Goal: Task Accomplishment & Management: Use online tool/utility

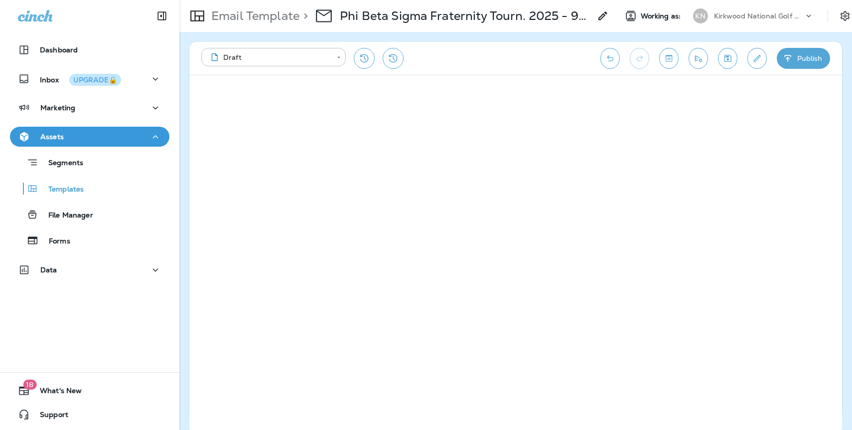
click at [727, 58] on icon "Save" at bounding box center [728, 58] width 10 height 10
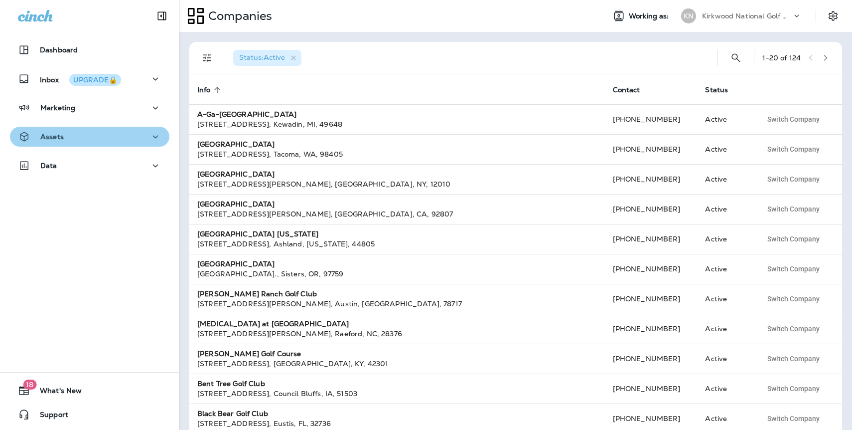
click at [120, 136] on div "Assets" at bounding box center [90, 137] width 144 height 12
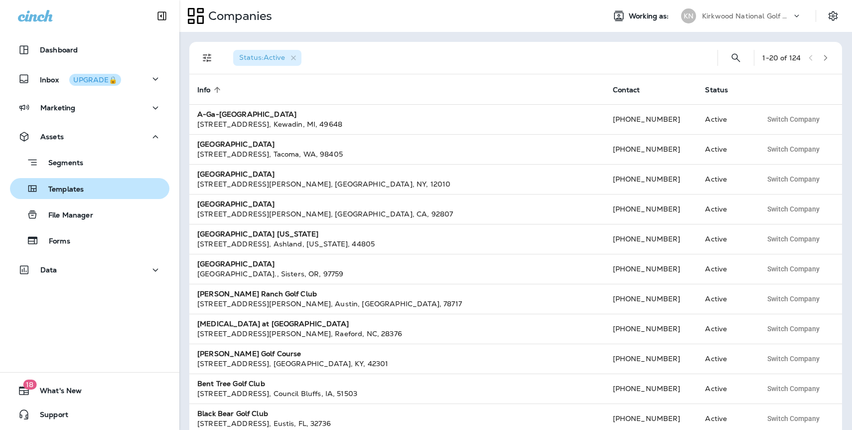
click at [121, 192] on div "Templates" at bounding box center [90, 188] width 152 height 15
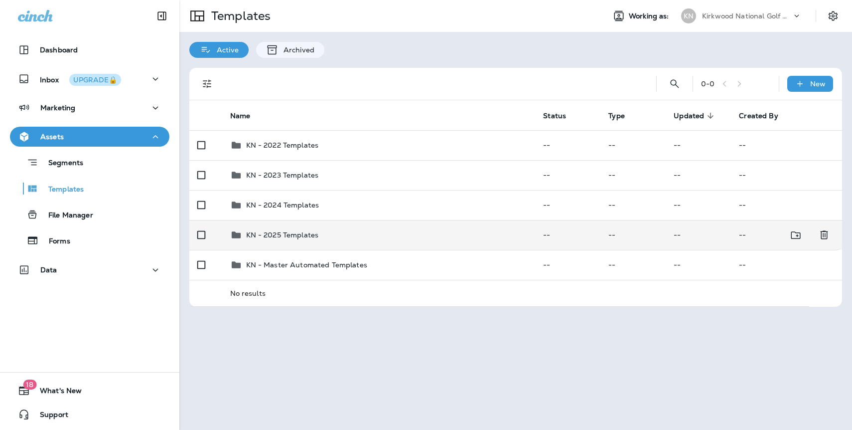
click at [305, 238] on p "KN - 2025 Templates" at bounding box center [282, 235] width 73 height 8
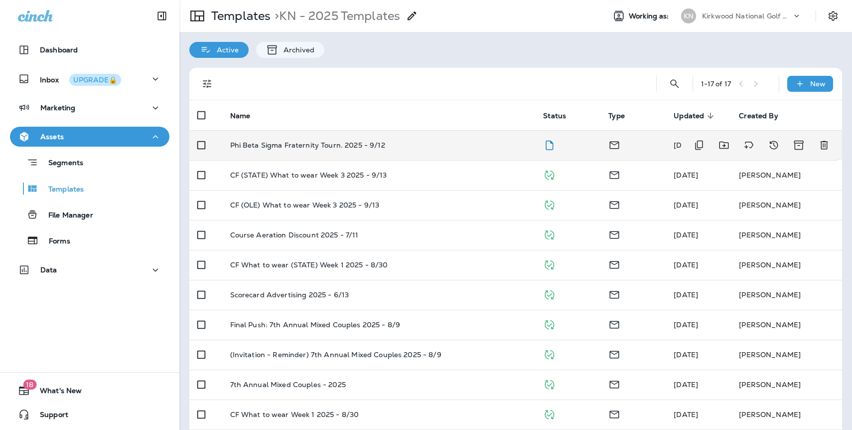
click at [328, 147] on p "Phi Beta Sigma Fraternity Tourn. 2025 - 9/12" at bounding box center [307, 145] width 155 height 8
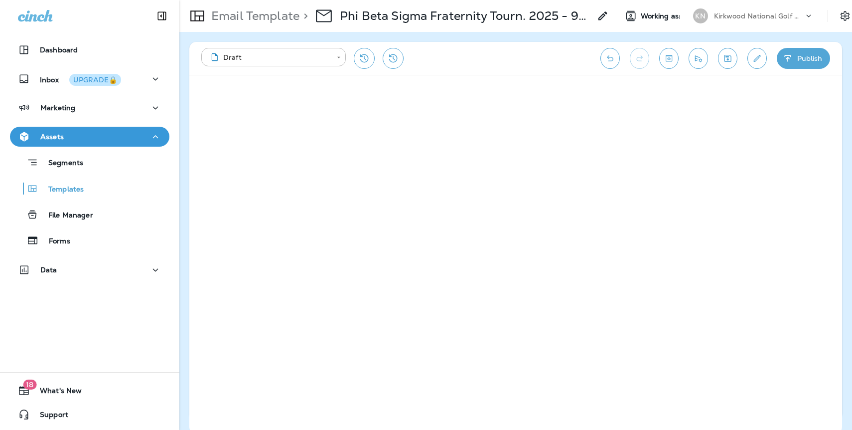
click at [728, 56] on icon "Save" at bounding box center [728, 58] width 7 height 7
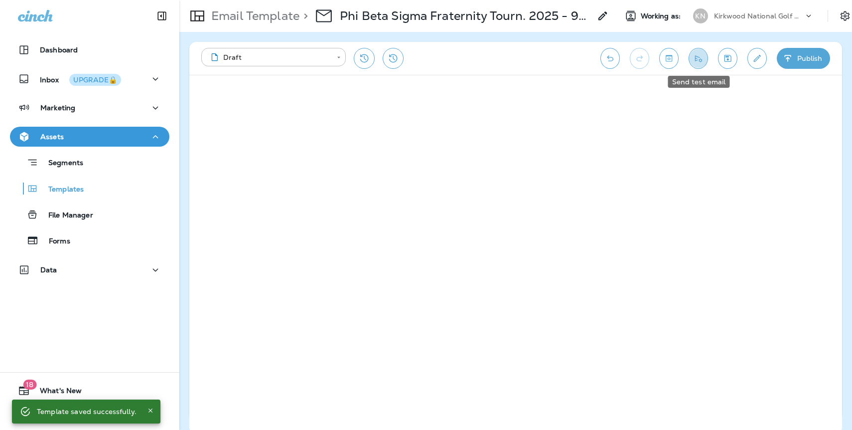
click at [700, 60] on icon "Send test email" at bounding box center [698, 58] width 10 height 10
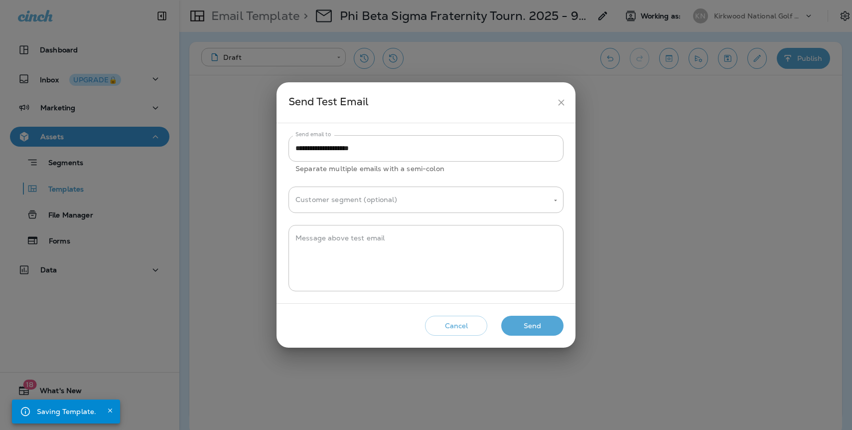
click at [549, 319] on button "Send" at bounding box center [532, 325] width 62 height 20
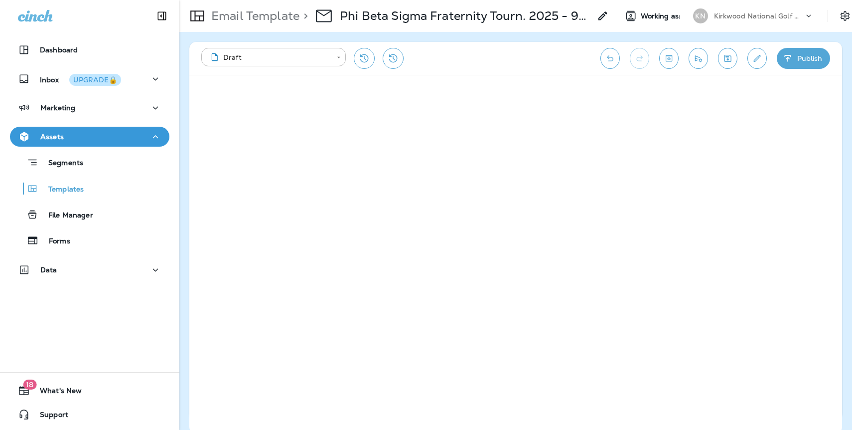
click at [775, 13] on p "Kirkwood National Golf Club" at bounding box center [759, 16] width 90 height 8
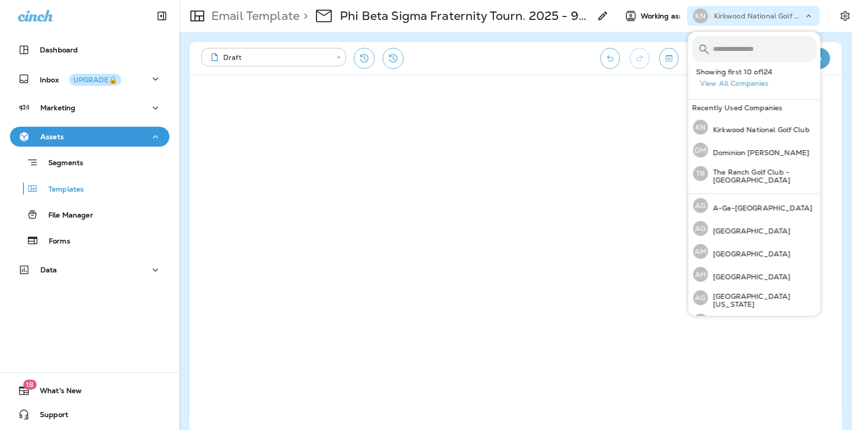
click at [759, 50] on input "text" at bounding box center [765, 49] width 104 height 26
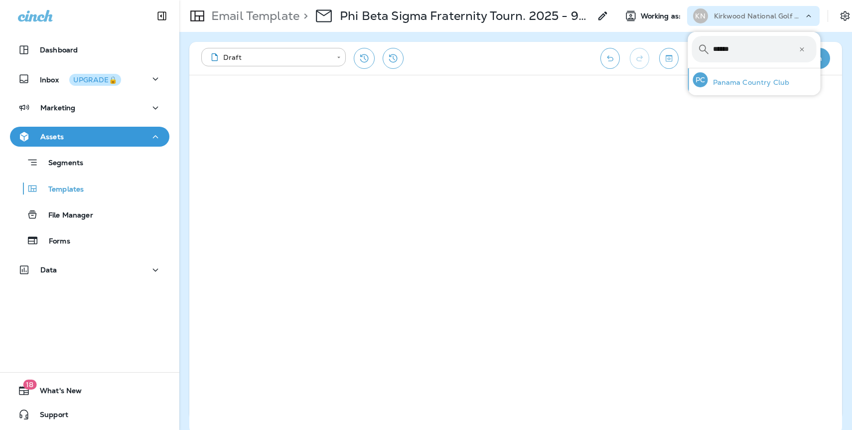
type input "******"
click at [749, 85] on p "Panama Country Club" at bounding box center [749, 82] width 82 height 8
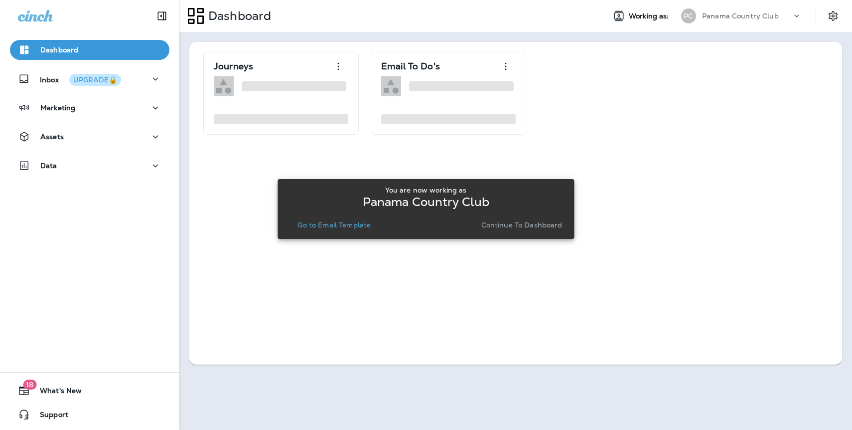
click at [516, 228] on p "Continue to Dashboard" at bounding box center [521, 225] width 81 height 8
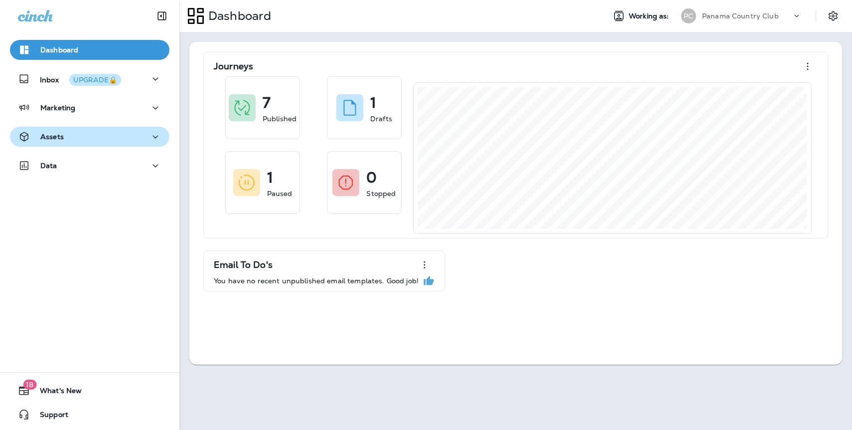
click at [62, 141] on p "Assets" at bounding box center [51, 137] width 23 height 8
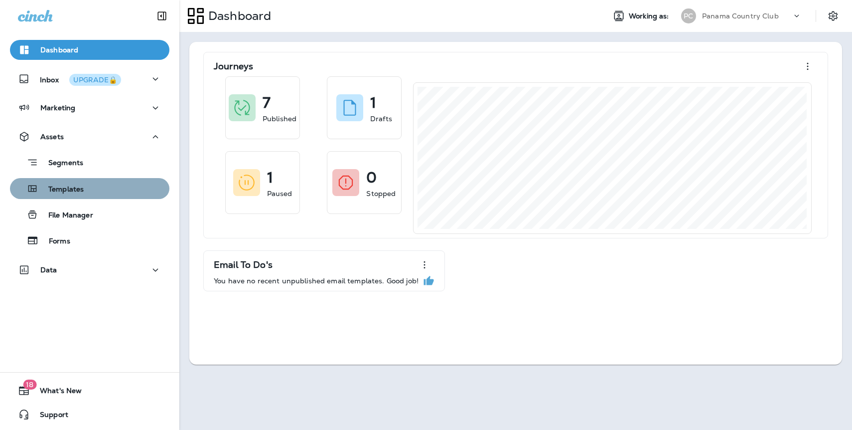
click at [70, 185] on p "Templates" at bounding box center [60, 189] width 45 height 9
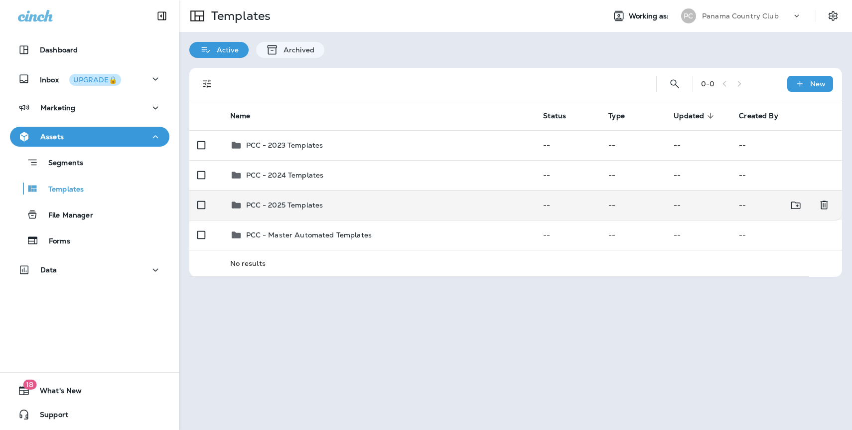
click at [283, 205] on p "PCC - 2025 Templates" at bounding box center [284, 205] width 77 height 8
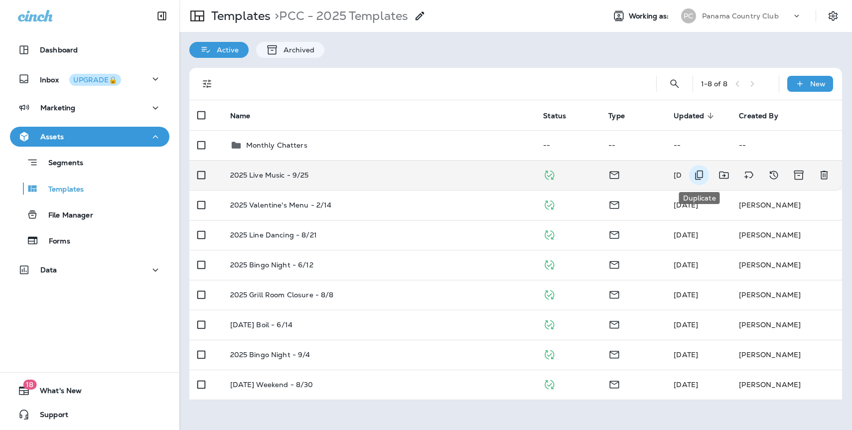
click at [699, 175] on icon "Duplicate" at bounding box center [699, 175] width 12 height 12
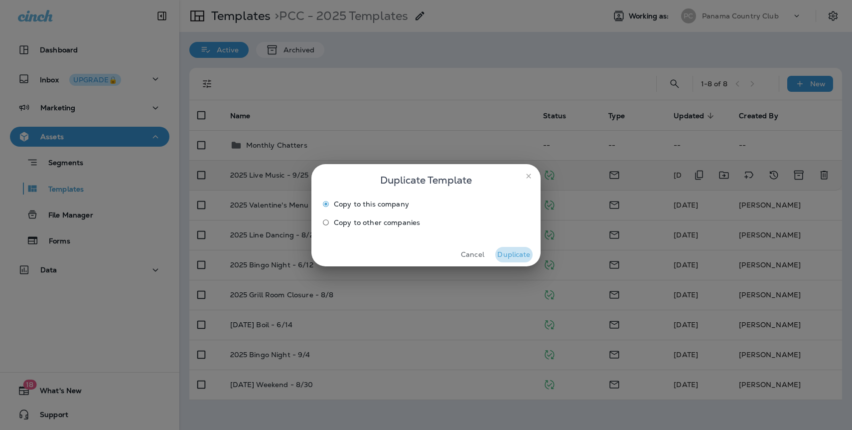
click at [516, 256] on button "Duplicate" at bounding box center [513, 254] width 37 height 15
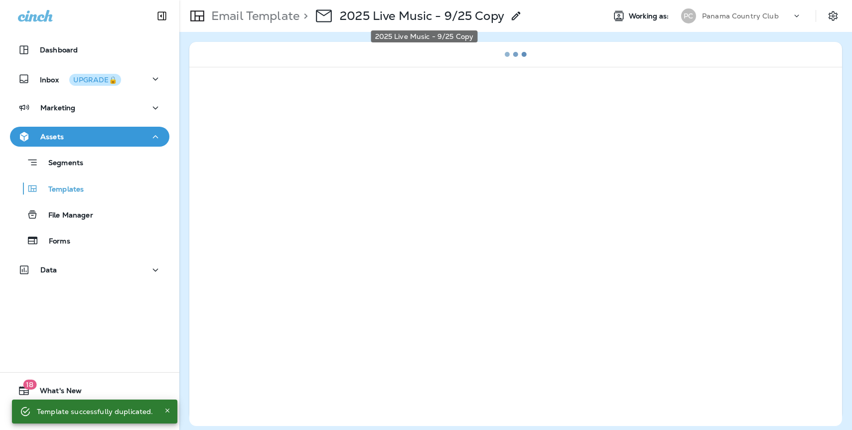
click at [496, 19] on p "2025 Live Music - 9/25 Copy" at bounding box center [422, 15] width 164 height 15
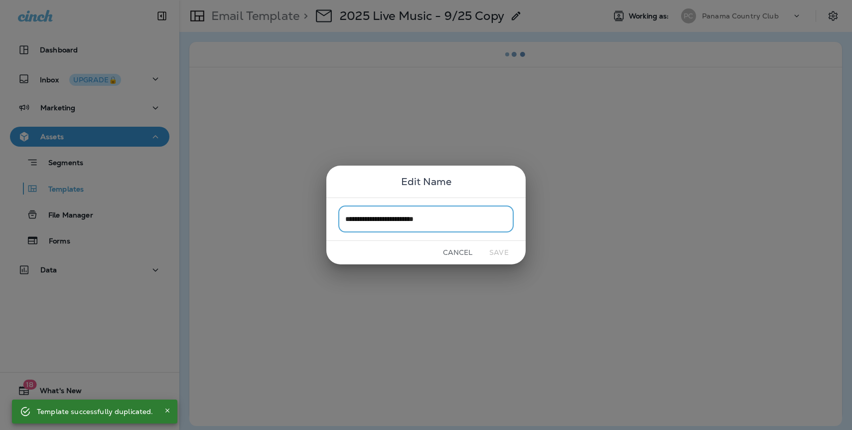
drag, startPoint x: 451, startPoint y: 220, endPoint x: 339, endPoint y: 216, distance: 112.2
click at [339, 216] on input "**********" at bounding box center [425, 219] width 175 height 26
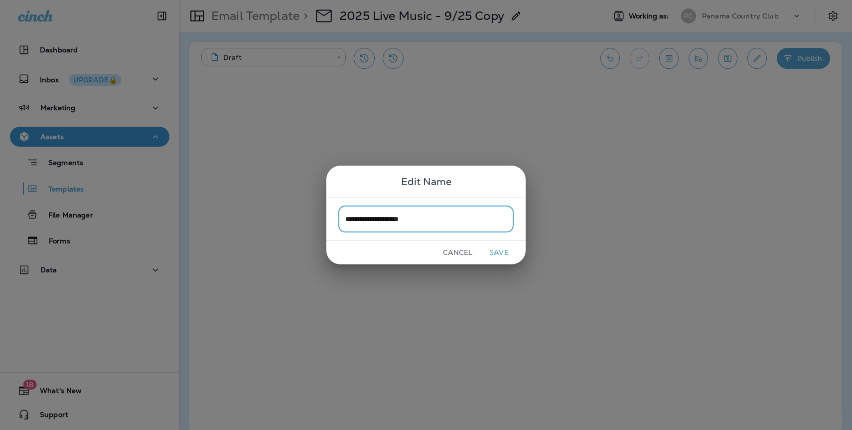
type input "**********"
click at [496, 252] on button "Save" at bounding box center [498, 252] width 37 height 15
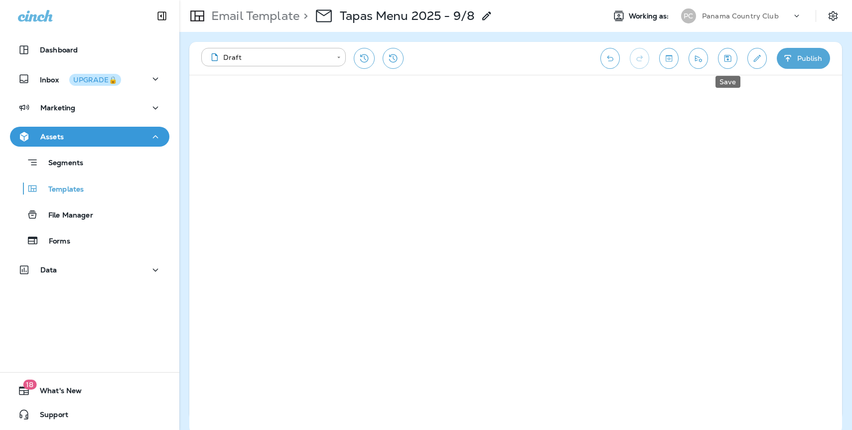
click at [732, 63] on icon "Save" at bounding box center [728, 58] width 10 height 10
click at [756, 59] on icon "Edit details" at bounding box center [757, 58] width 10 height 10
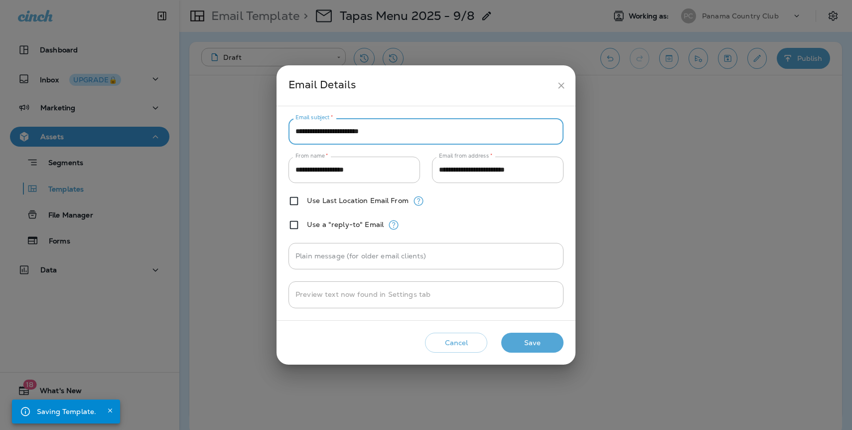
drag, startPoint x: 295, startPoint y: 132, endPoint x: 498, endPoint y: 142, distance: 203.6
click at [498, 143] on input "**********" at bounding box center [426, 131] width 275 height 26
drag, startPoint x: 370, startPoint y: 128, endPoint x: 279, endPoint y: 128, distance: 91.7
click at [278, 128] on div "**********" at bounding box center [426, 213] width 299 height 214
type input "**********"
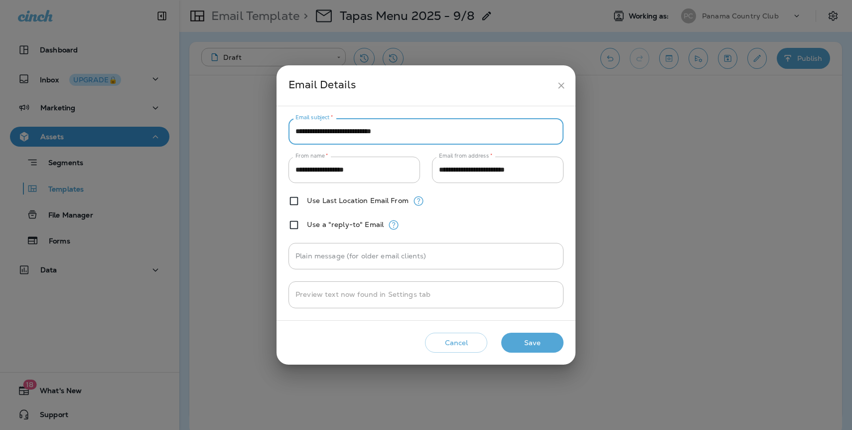
click at [522, 338] on button "Save" at bounding box center [532, 342] width 62 height 20
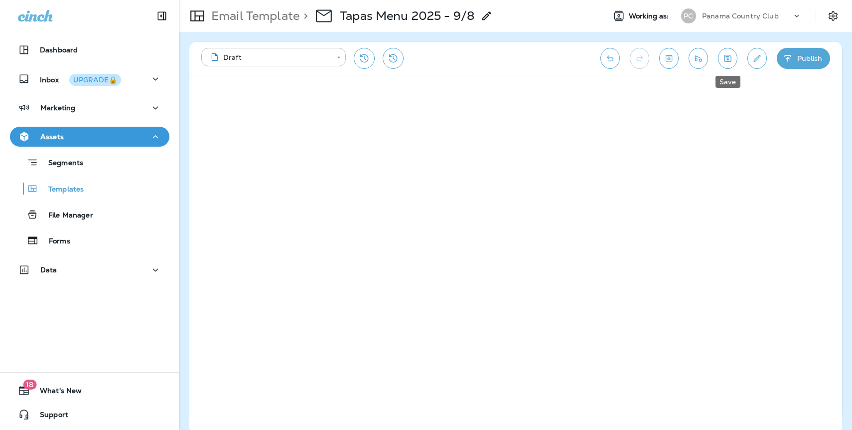
click at [725, 62] on icon "Save" at bounding box center [728, 58] width 10 height 10
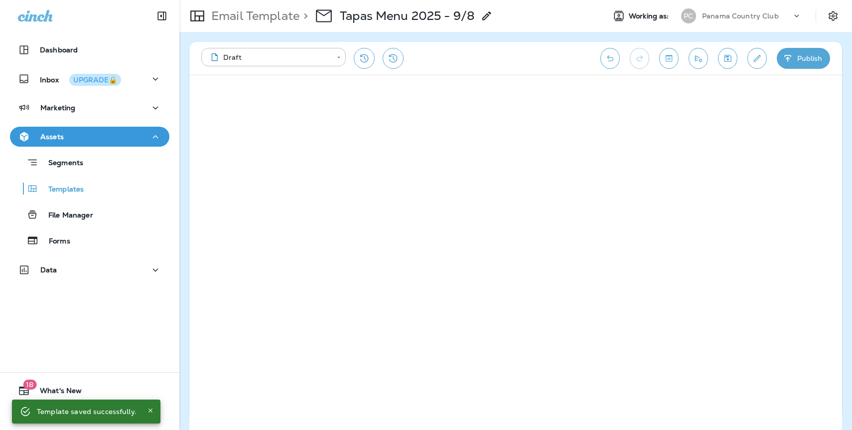
click at [733, 64] on button "Save" at bounding box center [727, 58] width 19 height 21
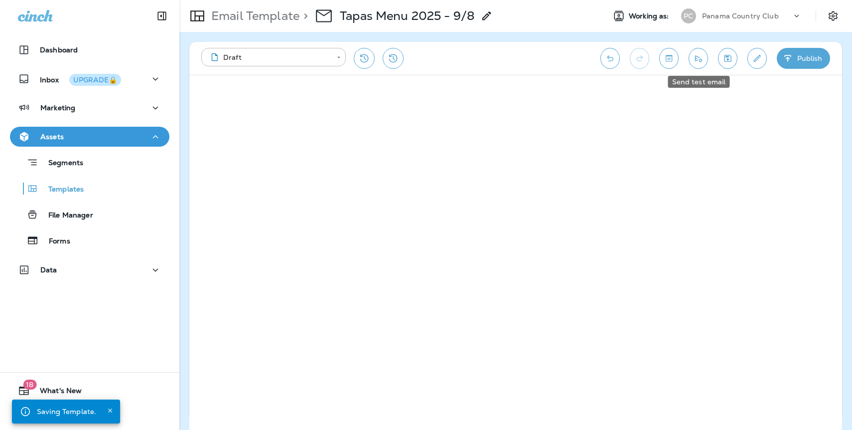
click at [697, 60] on icon "Send test email" at bounding box center [698, 58] width 10 height 10
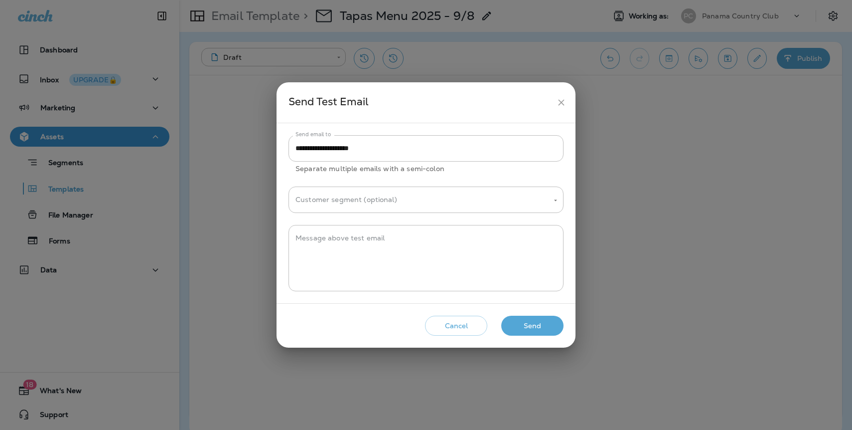
click at [543, 333] on button "Send" at bounding box center [532, 325] width 62 height 20
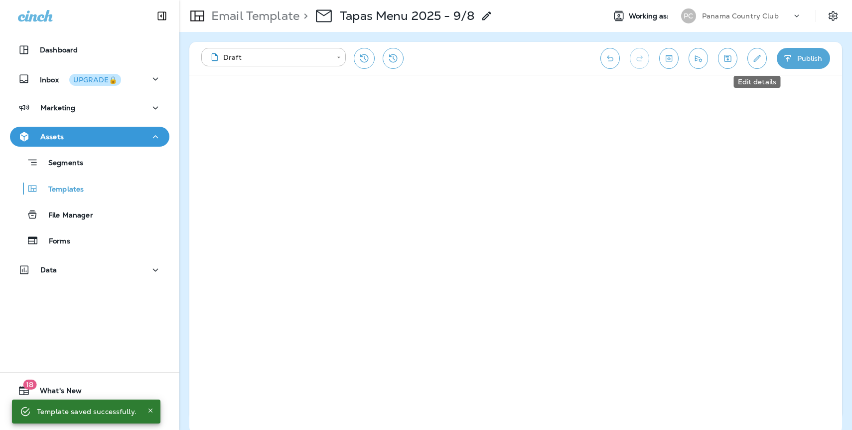
click at [762, 55] on icon "Edit details" at bounding box center [757, 58] width 10 height 10
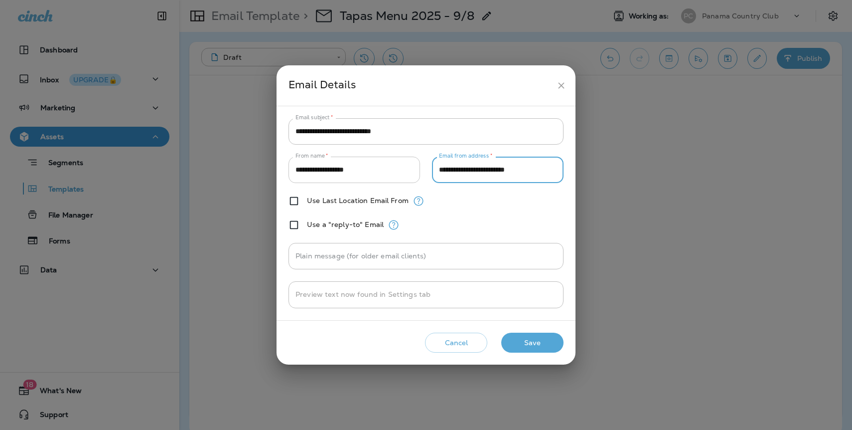
drag, startPoint x: 549, startPoint y: 172, endPoint x: 419, endPoint y: 170, distance: 130.6
click at [419, 170] on div "**********" at bounding box center [426, 169] width 275 height 26
click at [540, 345] on button "Save" at bounding box center [532, 342] width 62 height 20
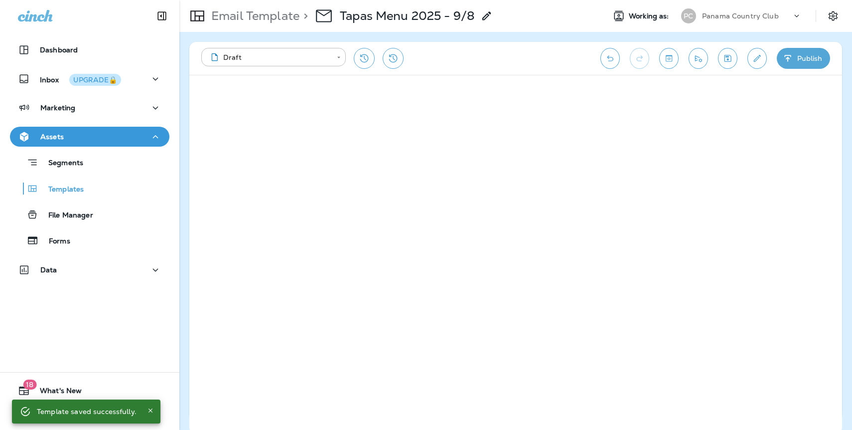
click at [701, 56] on icon "Send test email" at bounding box center [698, 58] width 10 height 10
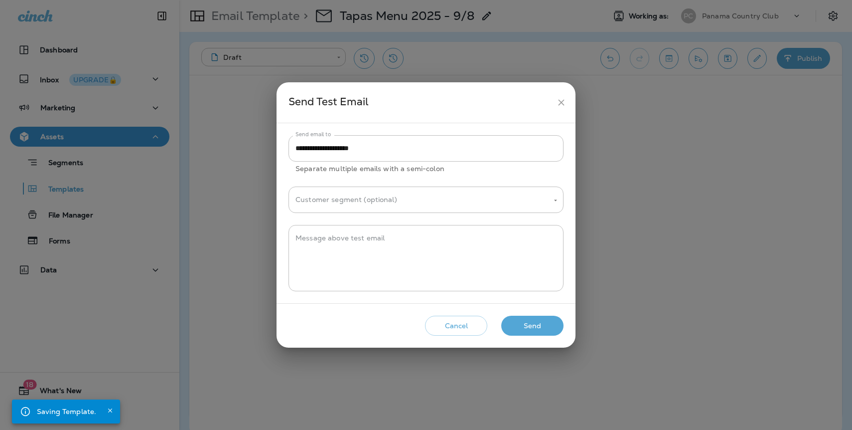
click at [543, 322] on button "Send" at bounding box center [532, 325] width 62 height 20
